Goal: Information Seeking & Learning: Learn about a topic

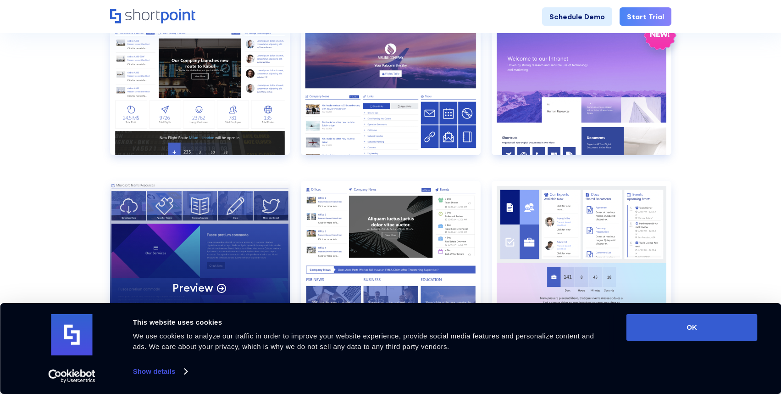
scroll to position [944, 0]
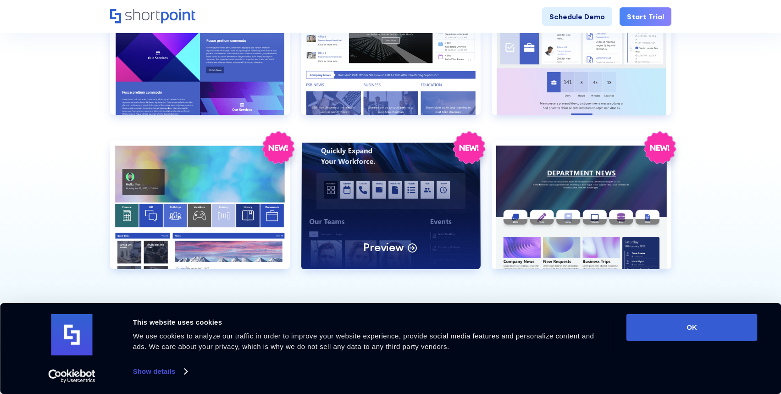
click at [406, 188] on div "Preview" at bounding box center [391, 204] width 180 height 128
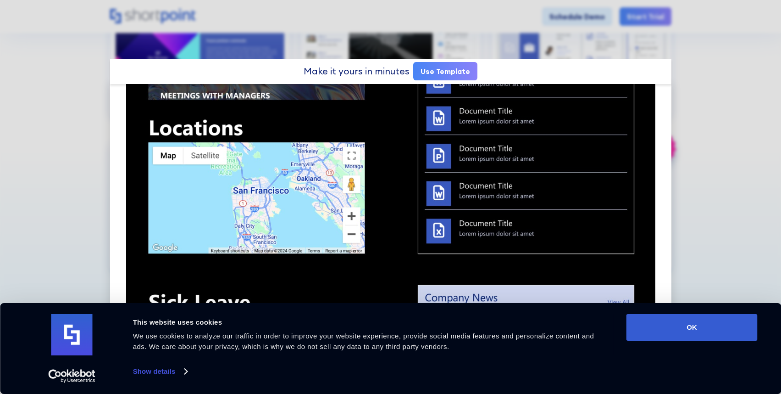
scroll to position [776, 0]
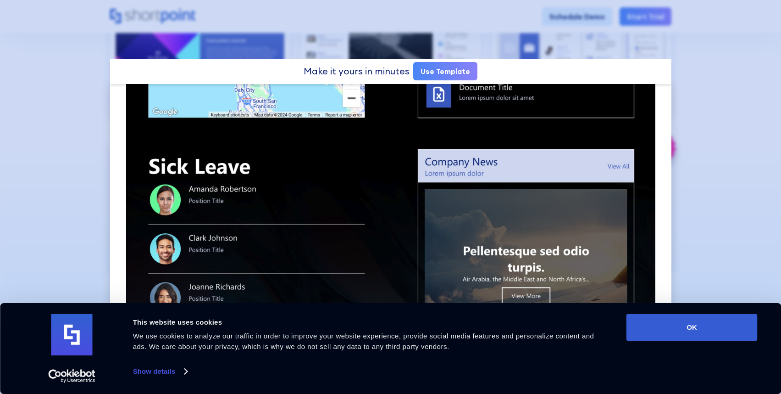
click at [727, 127] on div at bounding box center [390, 197] width 781 height 394
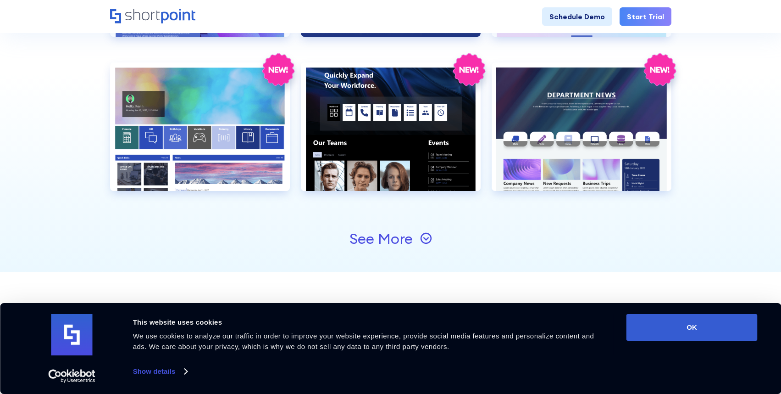
scroll to position [975, 0]
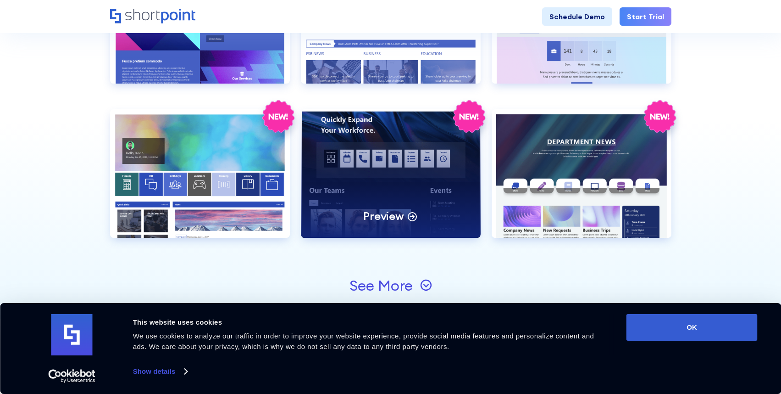
click at [423, 158] on div "Preview" at bounding box center [391, 173] width 180 height 128
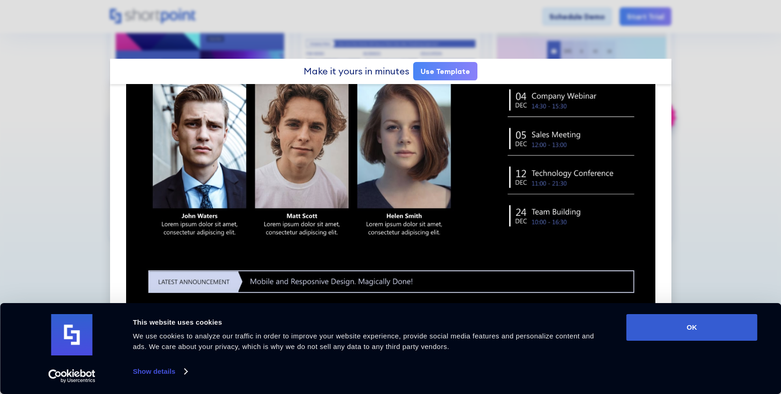
scroll to position [26, 0]
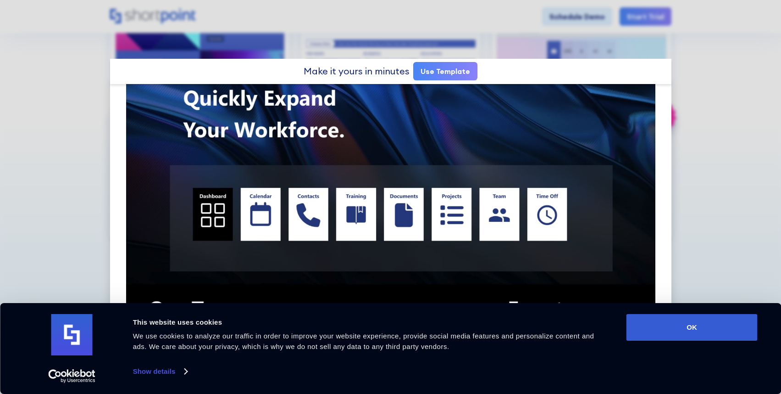
click at [69, 100] on div at bounding box center [390, 197] width 781 height 394
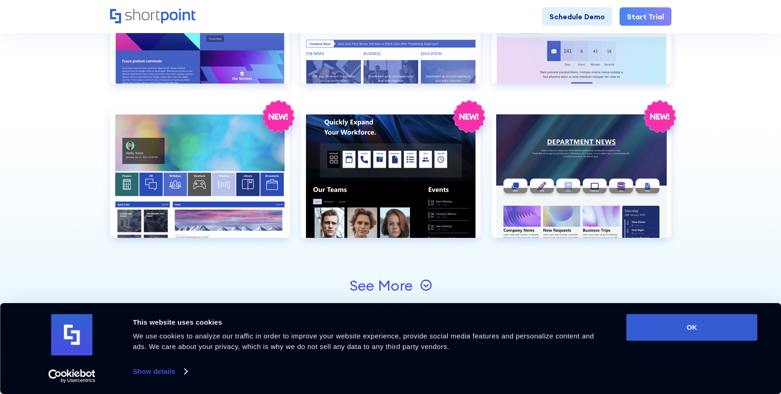
scroll to position [1079, 0]
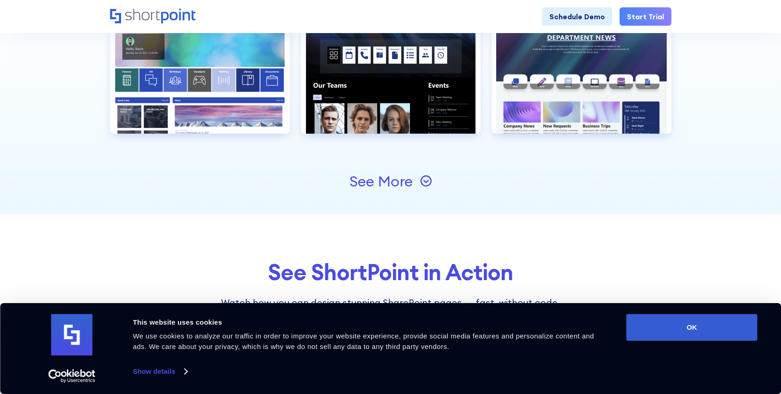
click at [378, 184] on div "See More" at bounding box center [381, 181] width 63 height 15
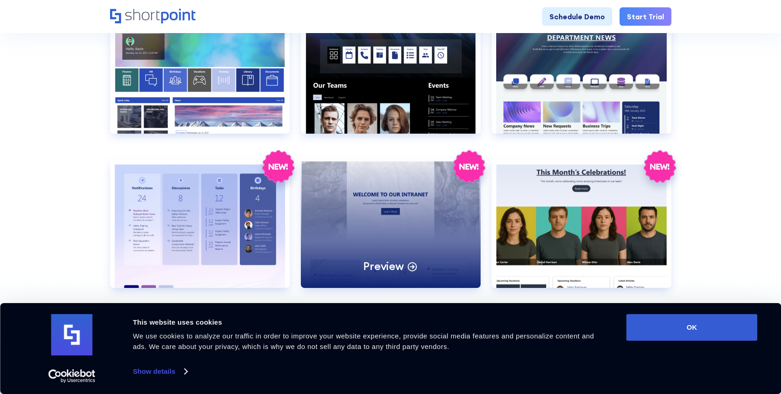
click at [341, 189] on div "Preview" at bounding box center [391, 223] width 180 height 128
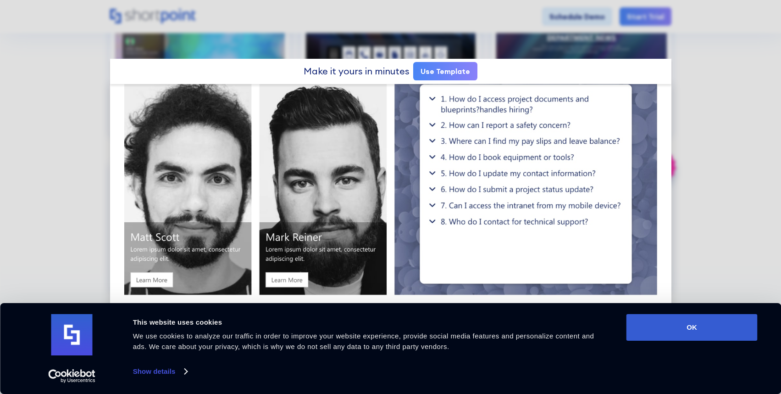
scroll to position [1052, 0]
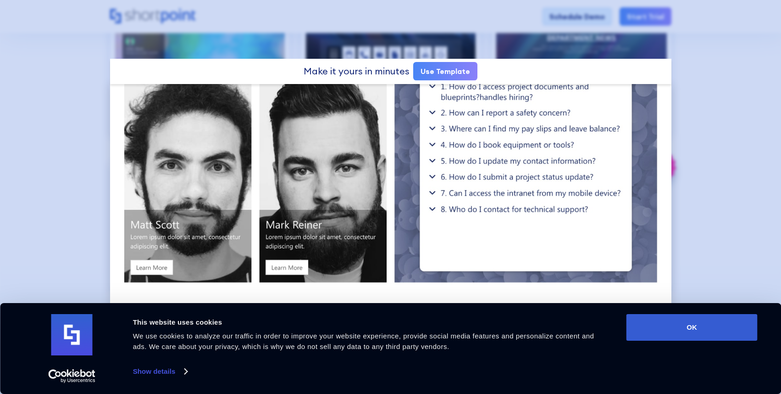
click at [94, 133] on div at bounding box center [390, 197] width 781 height 394
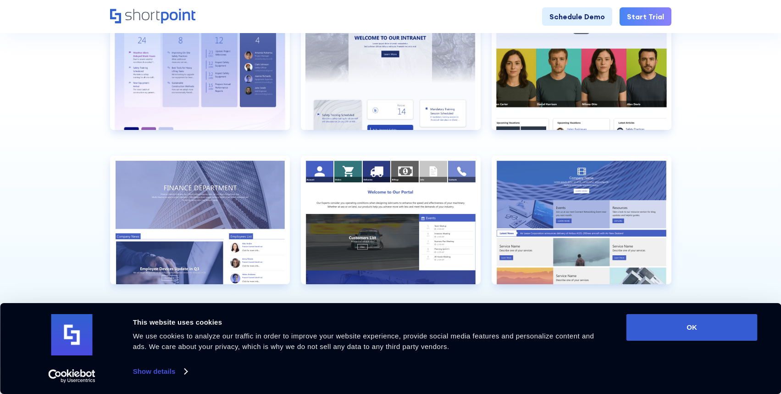
scroll to position [1300, 0]
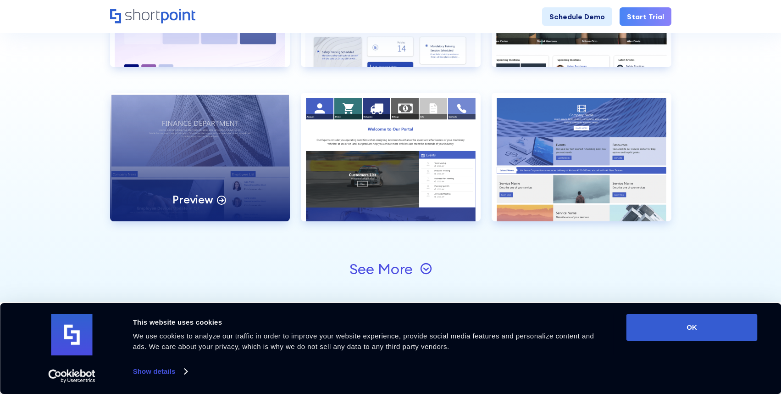
click at [260, 156] on div "Preview" at bounding box center [200, 157] width 180 height 128
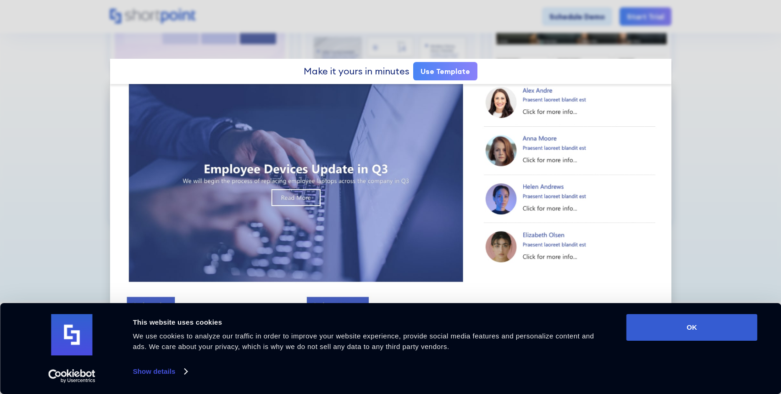
scroll to position [372, 0]
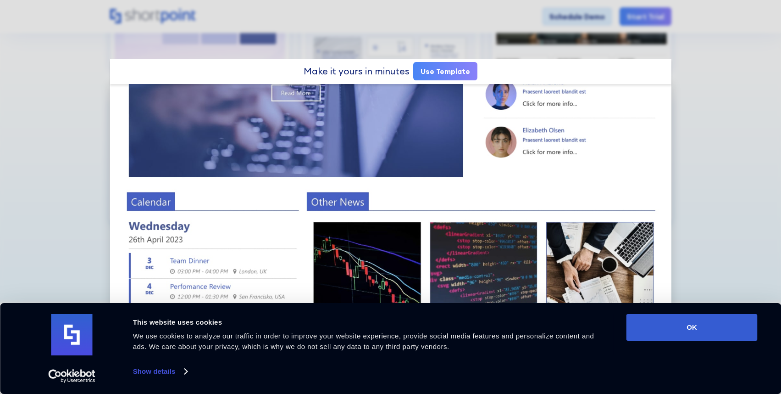
click at [91, 163] on div at bounding box center [390, 197] width 781 height 394
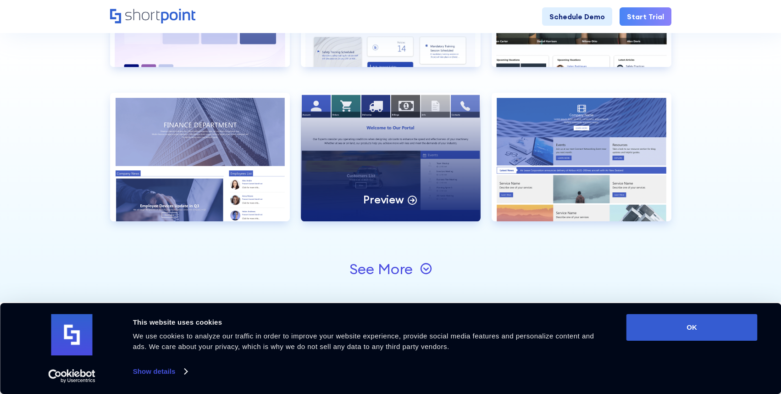
click at [404, 167] on div "Preview" at bounding box center [391, 157] width 180 height 128
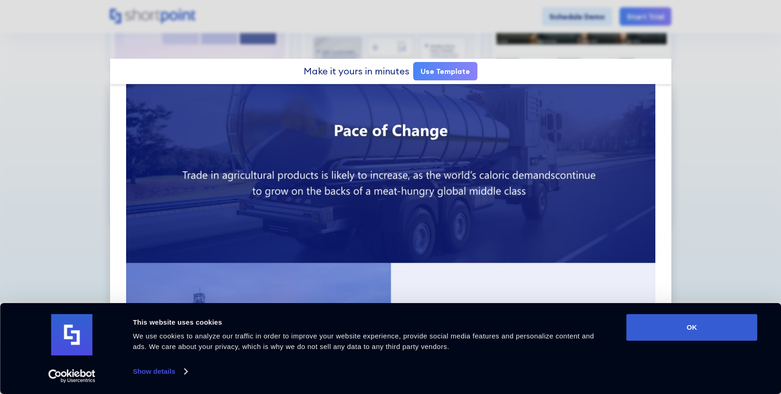
scroll to position [631, 0]
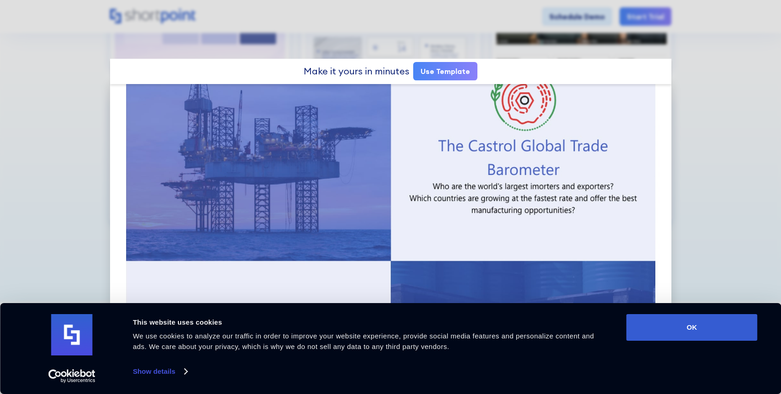
click at [75, 132] on div at bounding box center [390, 197] width 781 height 394
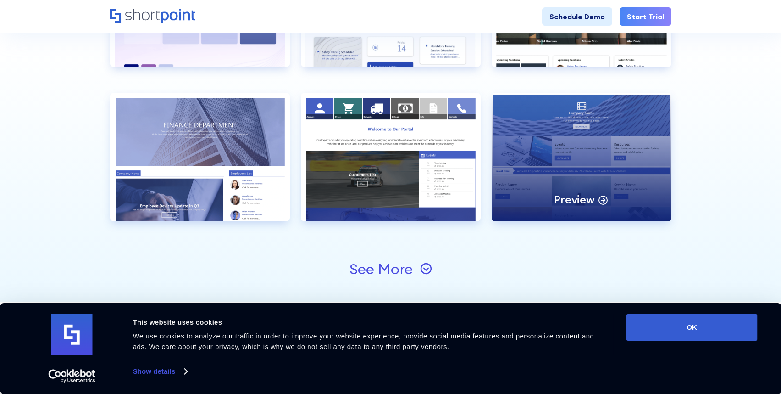
click at [565, 169] on div "Preview" at bounding box center [582, 157] width 180 height 128
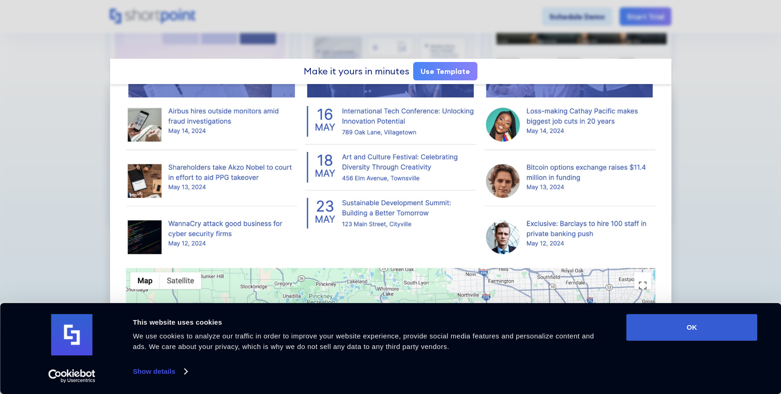
scroll to position [750, 0]
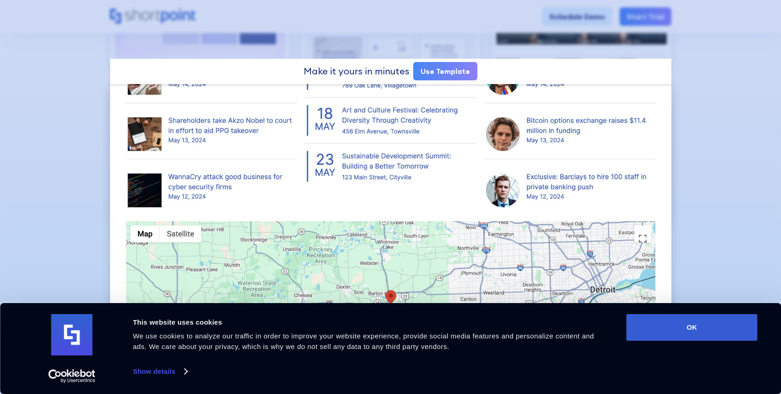
click at [85, 144] on div at bounding box center [390, 197] width 781 height 394
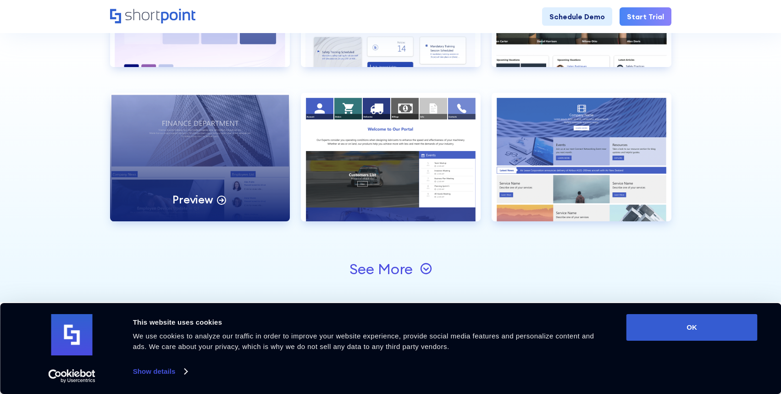
scroll to position [1394, 0]
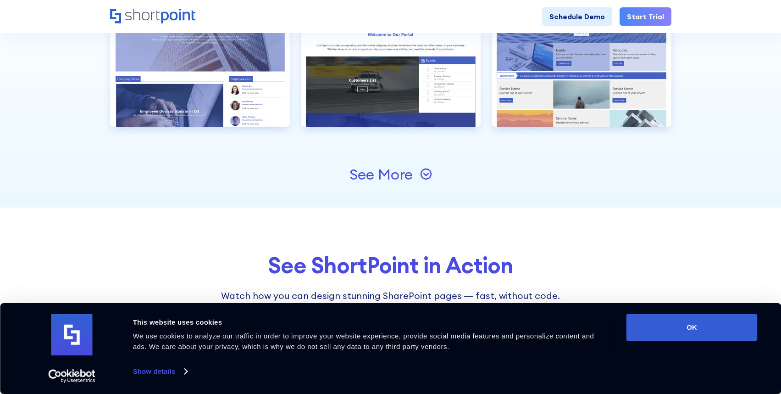
click at [384, 178] on div "See More" at bounding box center [381, 174] width 63 height 15
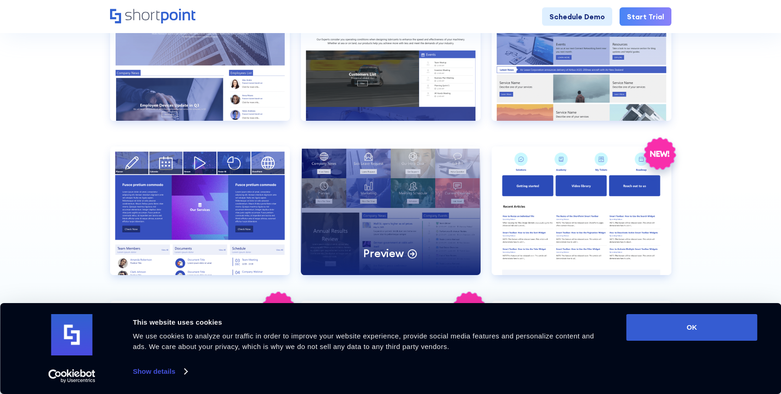
scroll to position [1505, 0]
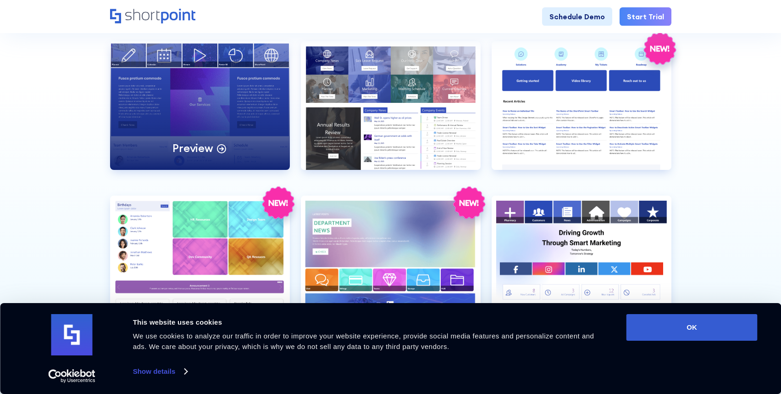
click at [178, 94] on div "Preview" at bounding box center [200, 105] width 180 height 128
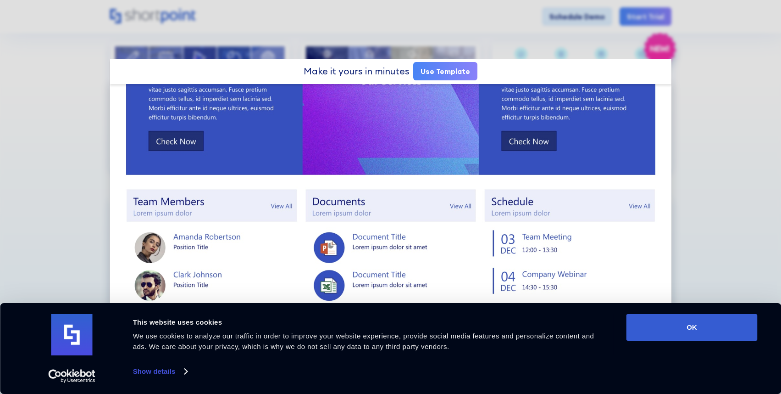
scroll to position [310, 0]
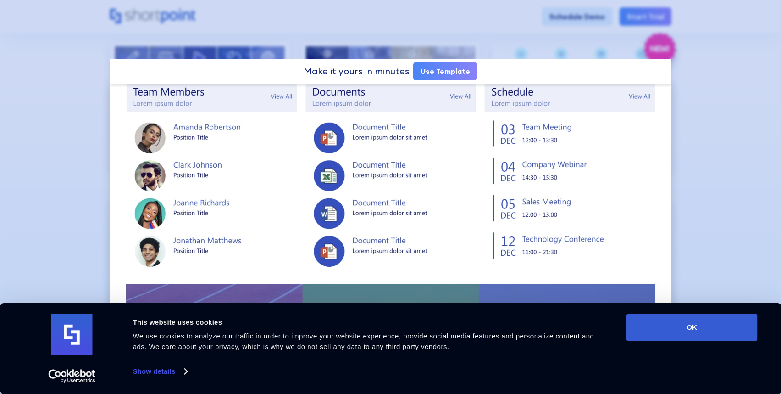
click at [69, 139] on div at bounding box center [390, 197] width 781 height 394
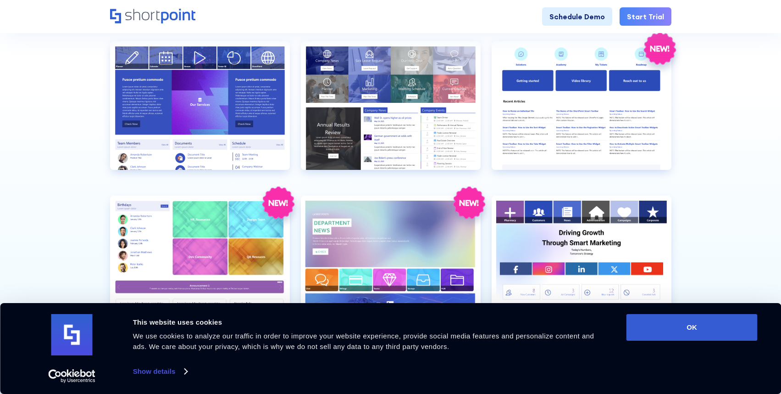
scroll to position [1612, 0]
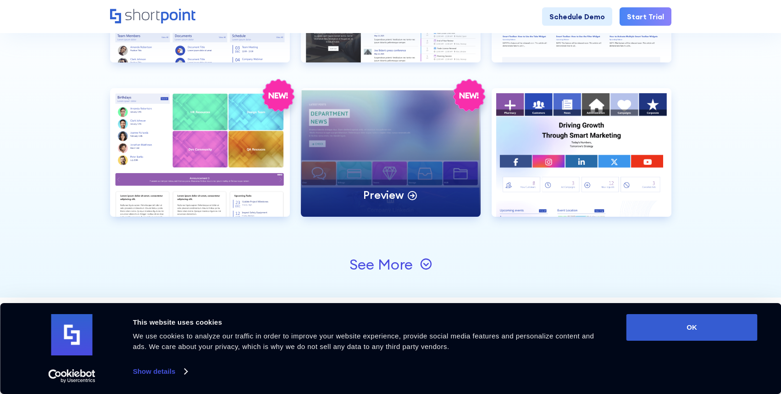
click at [371, 175] on div "Preview" at bounding box center [391, 152] width 180 height 128
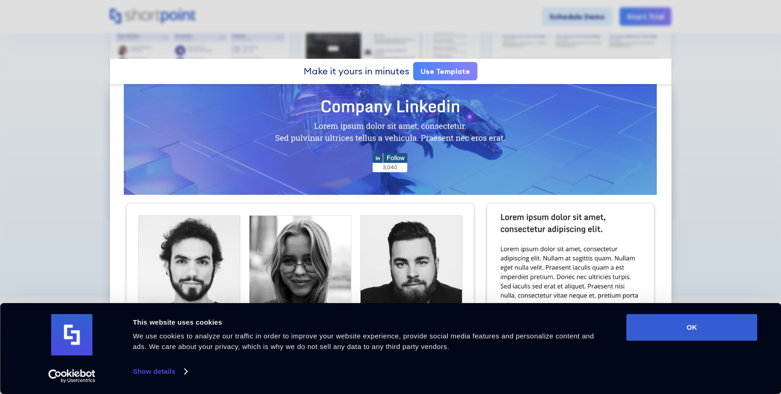
scroll to position [381, 0]
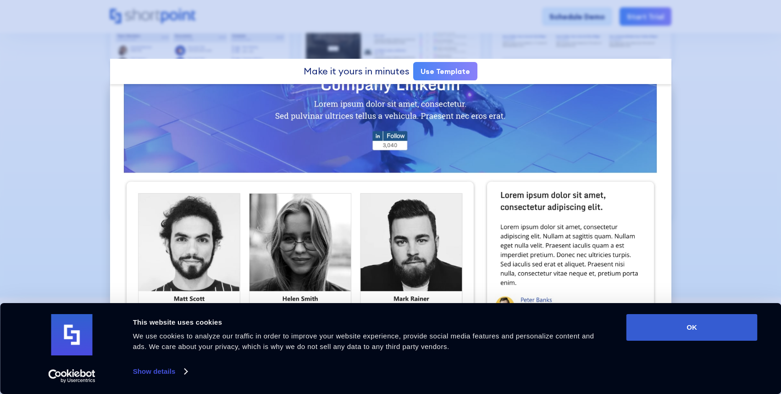
click at [43, 167] on div at bounding box center [390, 197] width 781 height 394
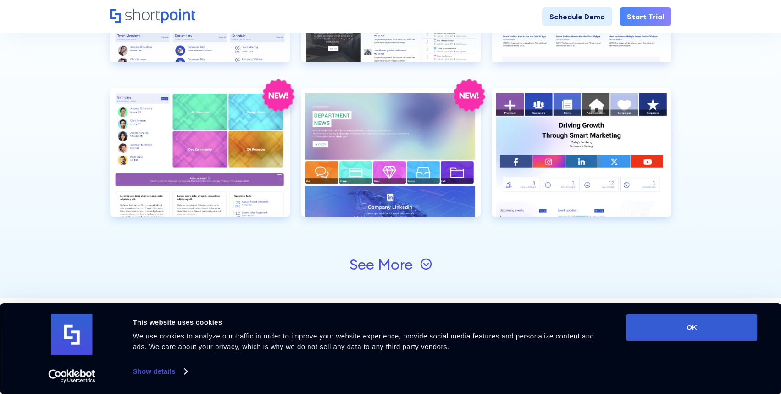
click at [394, 266] on div "See More" at bounding box center [381, 264] width 63 height 15
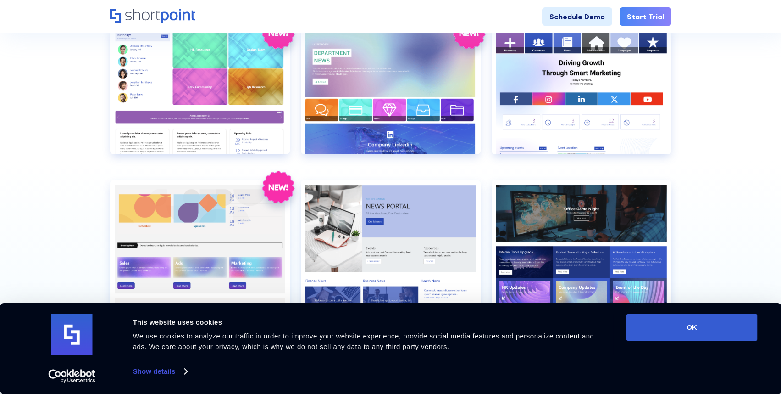
scroll to position [1712, 0]
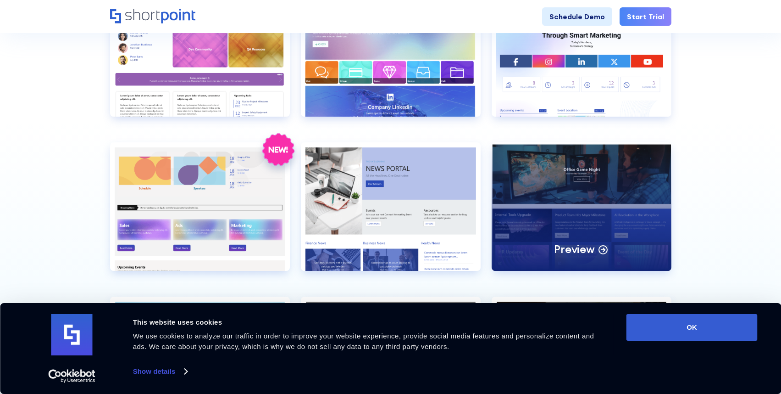
click at [644, 163] on div "Preview" at bounding box center [582, 206] width 180 height 128
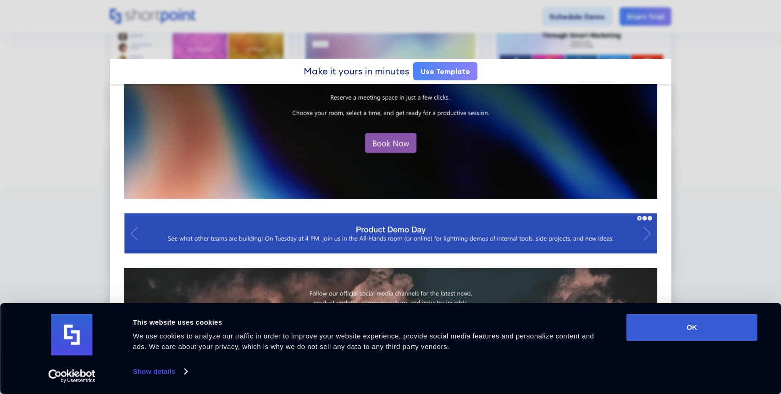
scroll to position [710, 0]
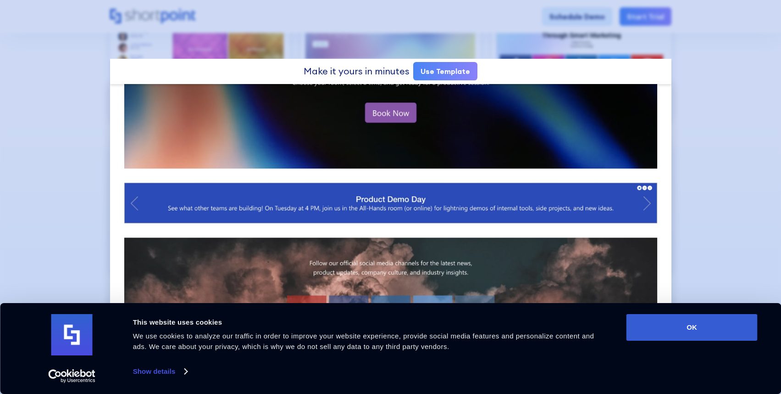
click at [711, 144] on div at bounding box center [390, 197] width 781 height 394
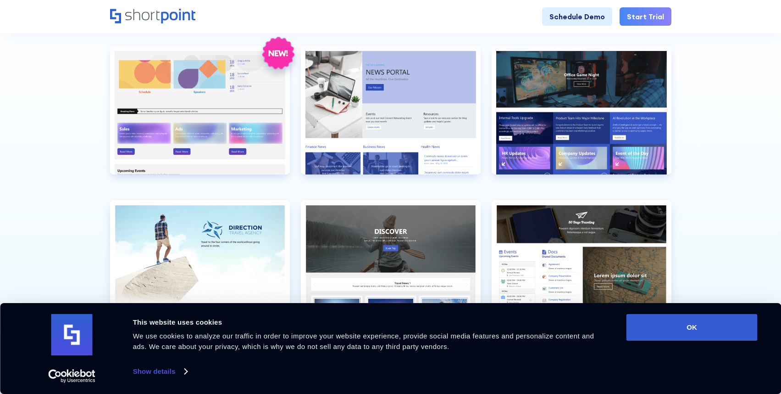
scroll to position [1856, 0]
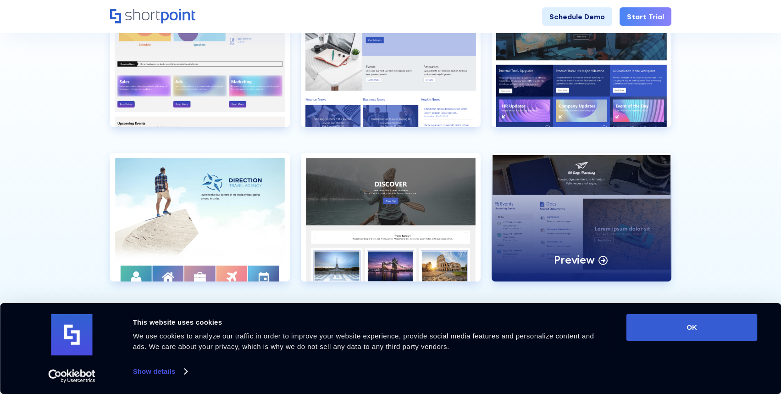
click at [595, 172] on div "Preview" at bounding box center [582, 217] width 180 height 128
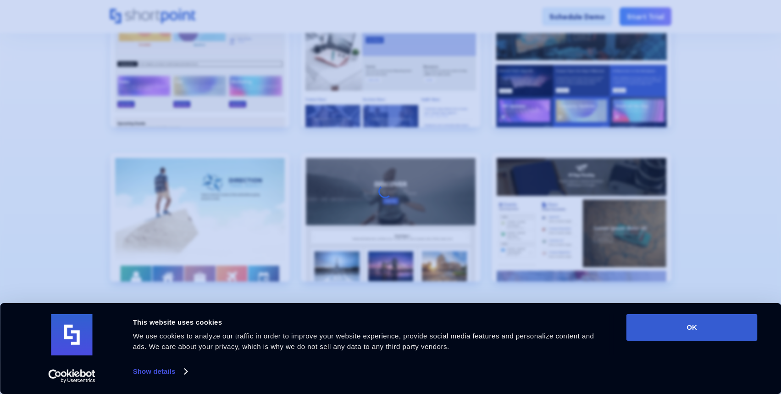
scroll to position [0, 0]
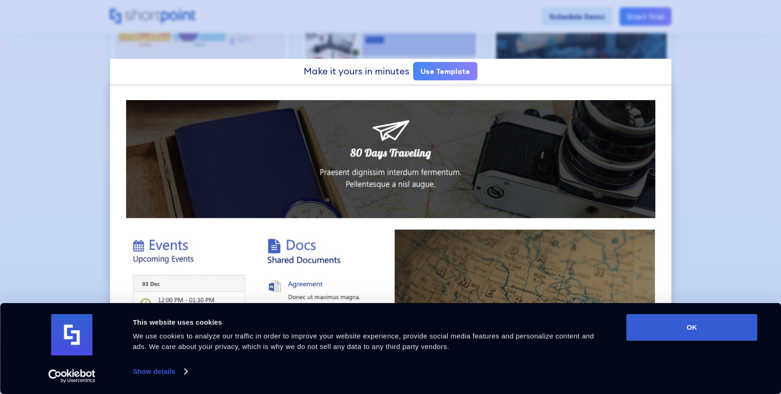
click at [692, 134] on div at bounding box center [390, 197] width 781 height 394
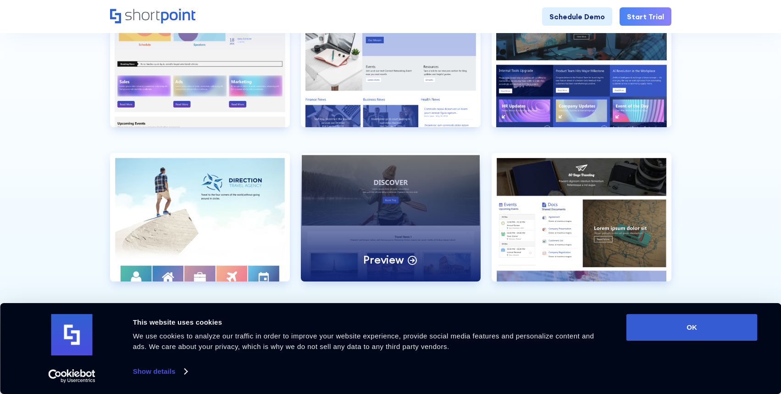
click at [445, 176] on div "Preview" at bounding box center [391, 217] width 180 height 128
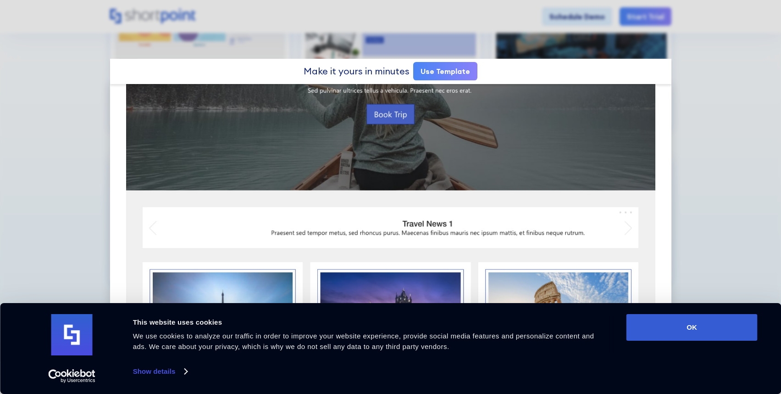
scroll to position [273, 0]
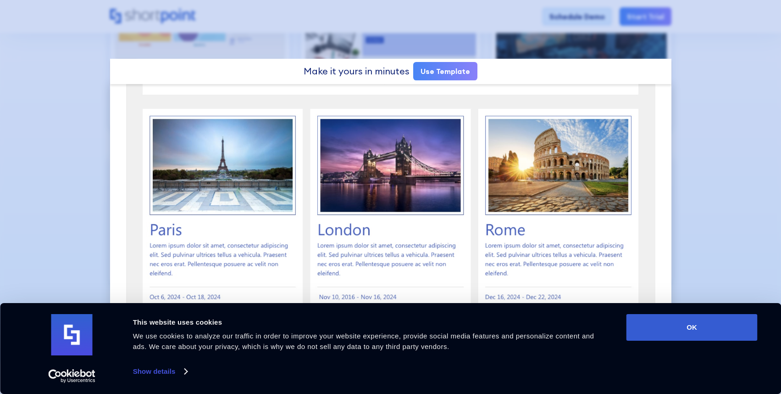
click at [771, 101] on div at bounding box center [390, 197] width 781 height 394
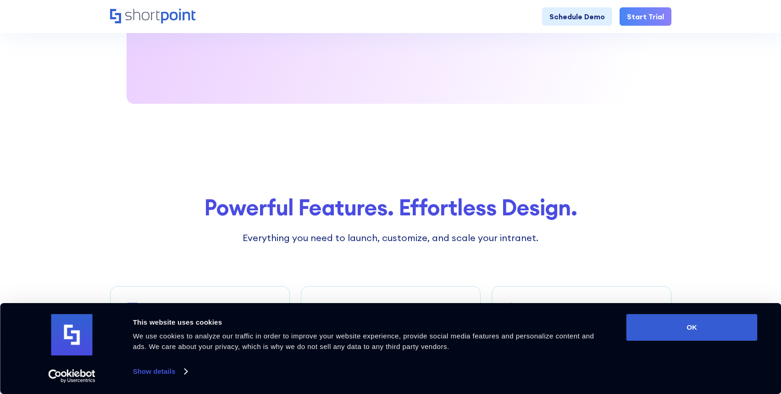
scroll to position [2333, 0]
